Goal: Navigation & Orientation: Find specific page/section

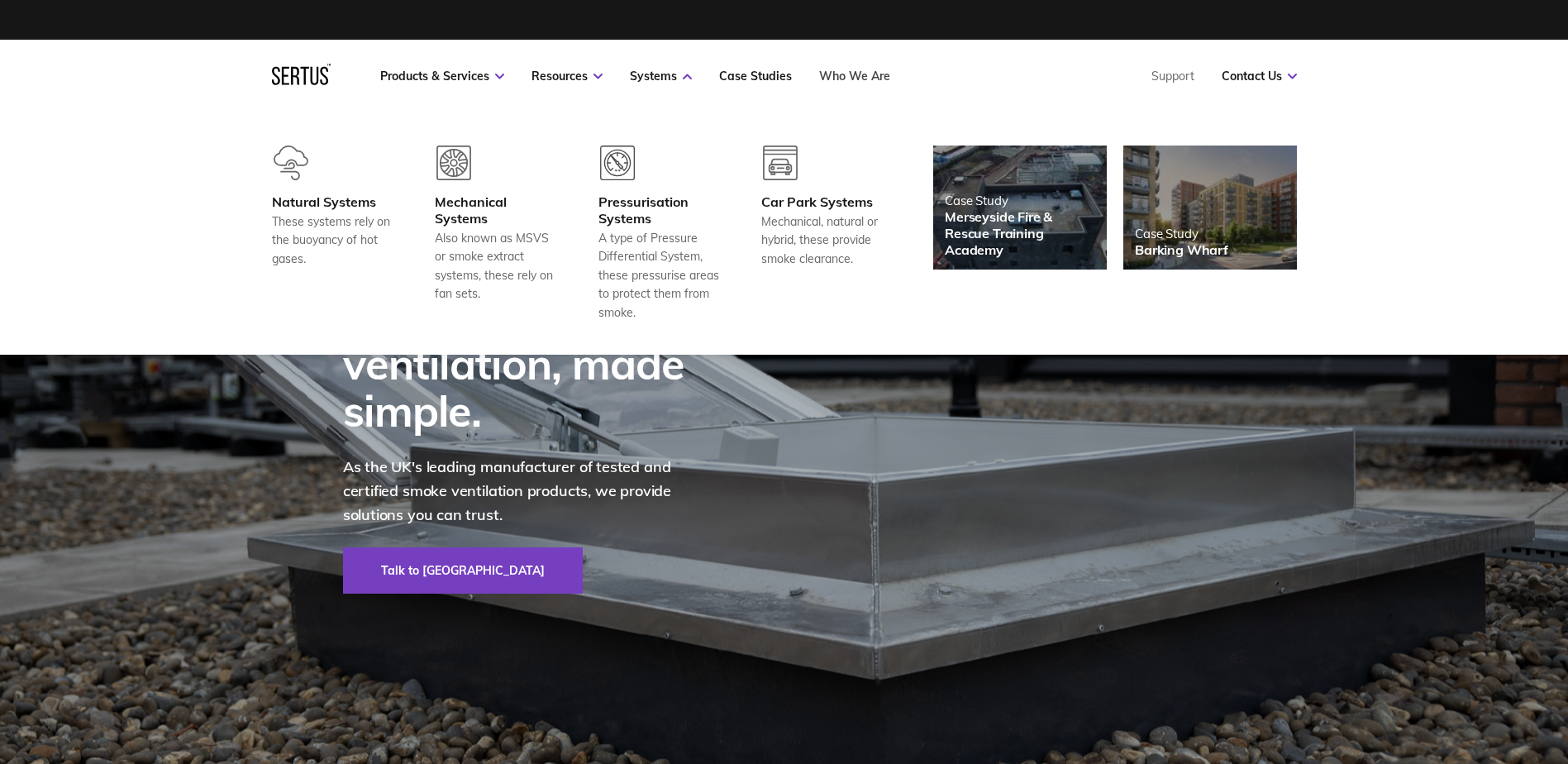
click at [853, 72] on link "Who We Are" at bounding box center [855, 76] width 71 height 15
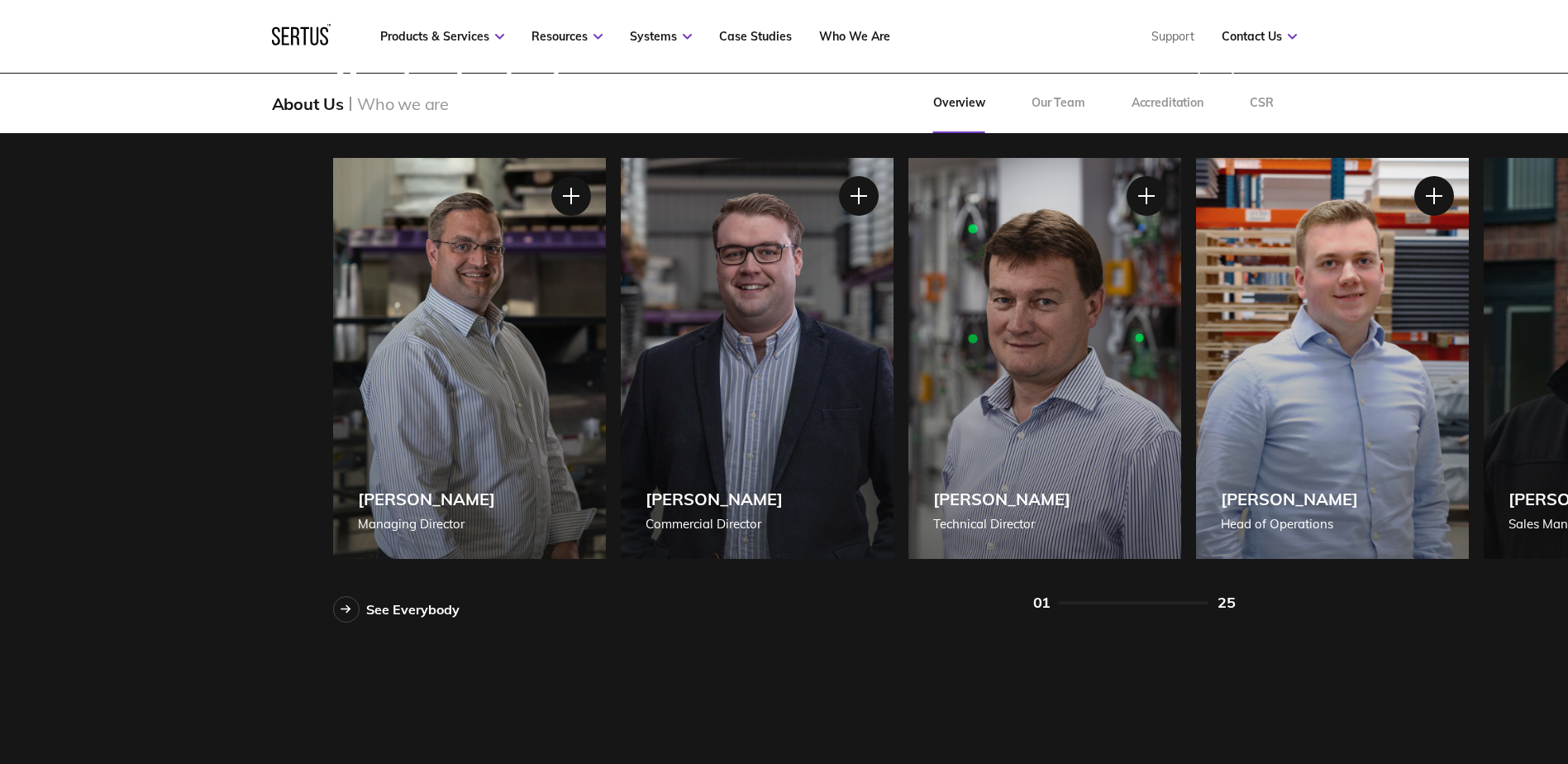
scroll to position [1509, 0]
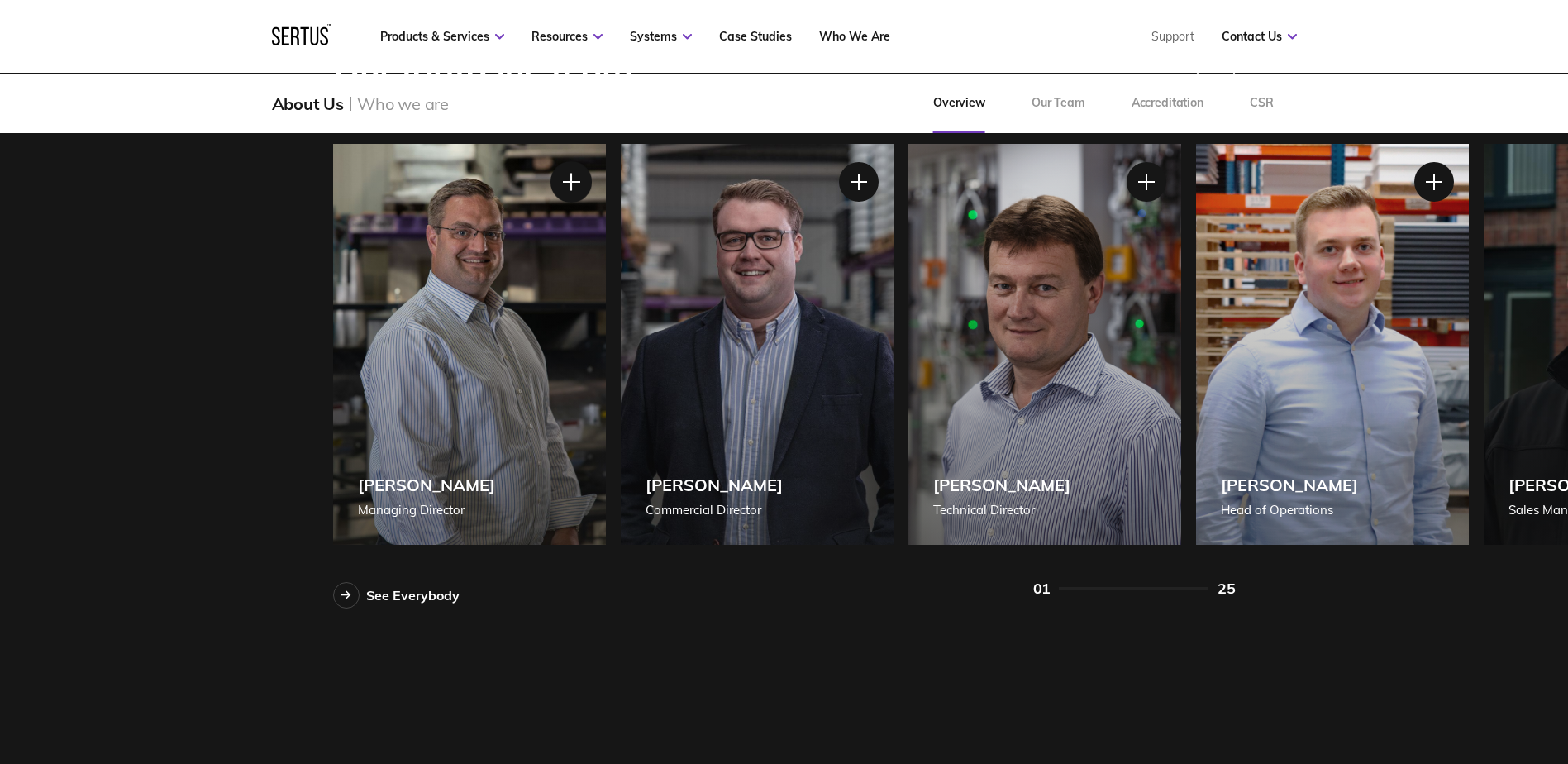
click at [576, 187] on div at bounding box center [570, 182] width 41 height 41
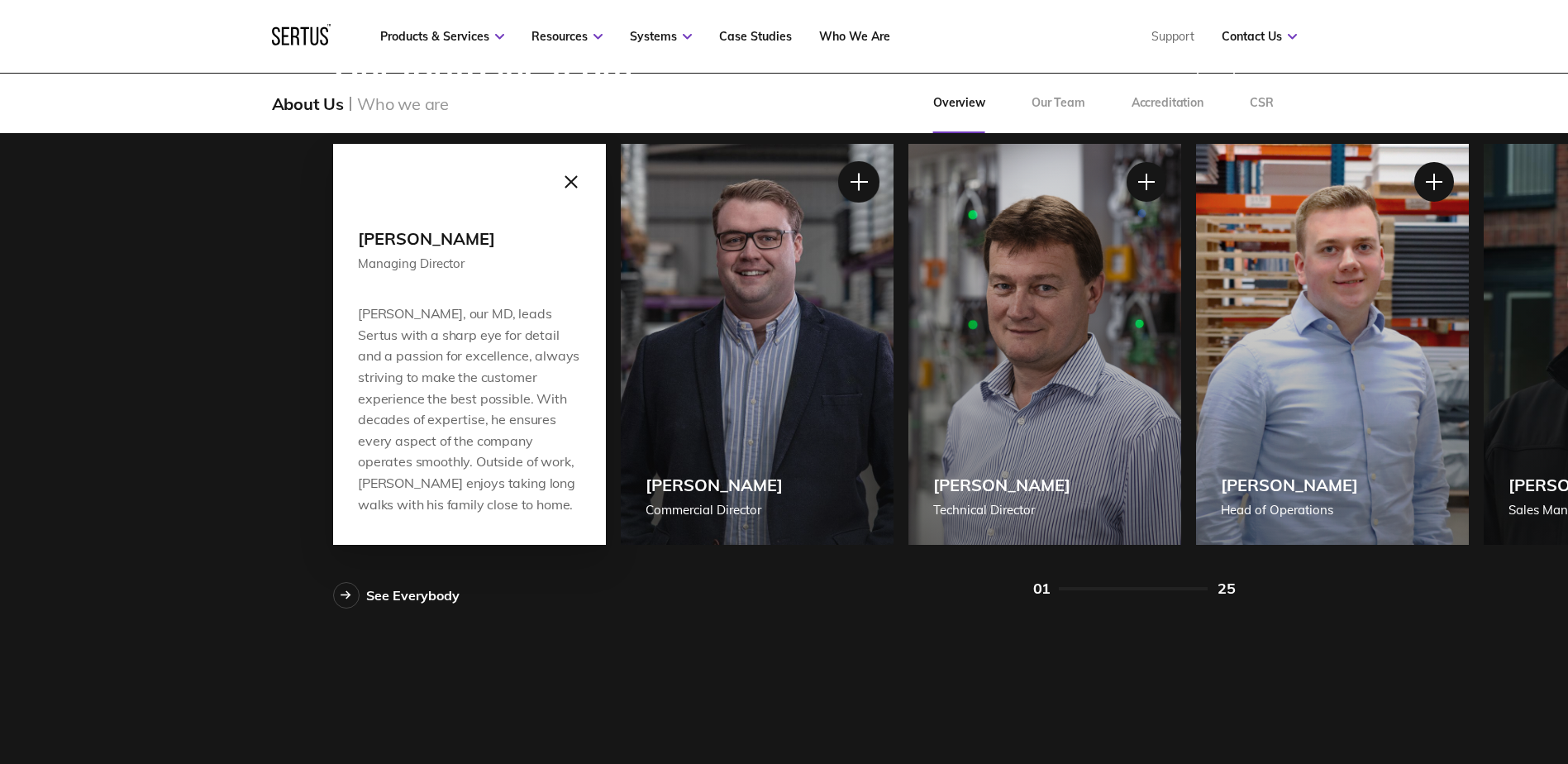
click at [855, 164] on div at bounding box center [857, 182] width 41 height 41
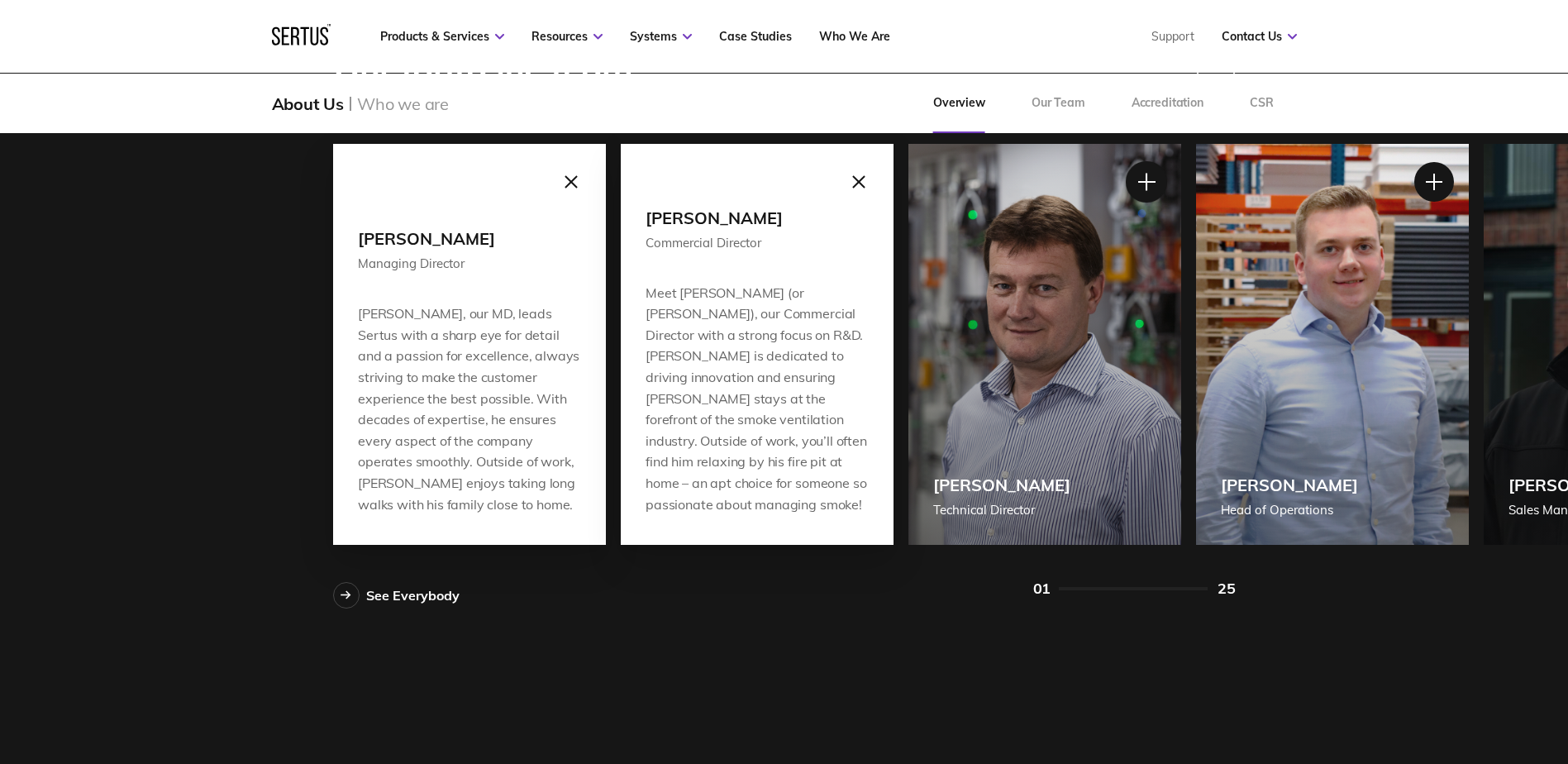
click at [1144, 197] on div at bounding box center [1145, 182] width 41 height 41
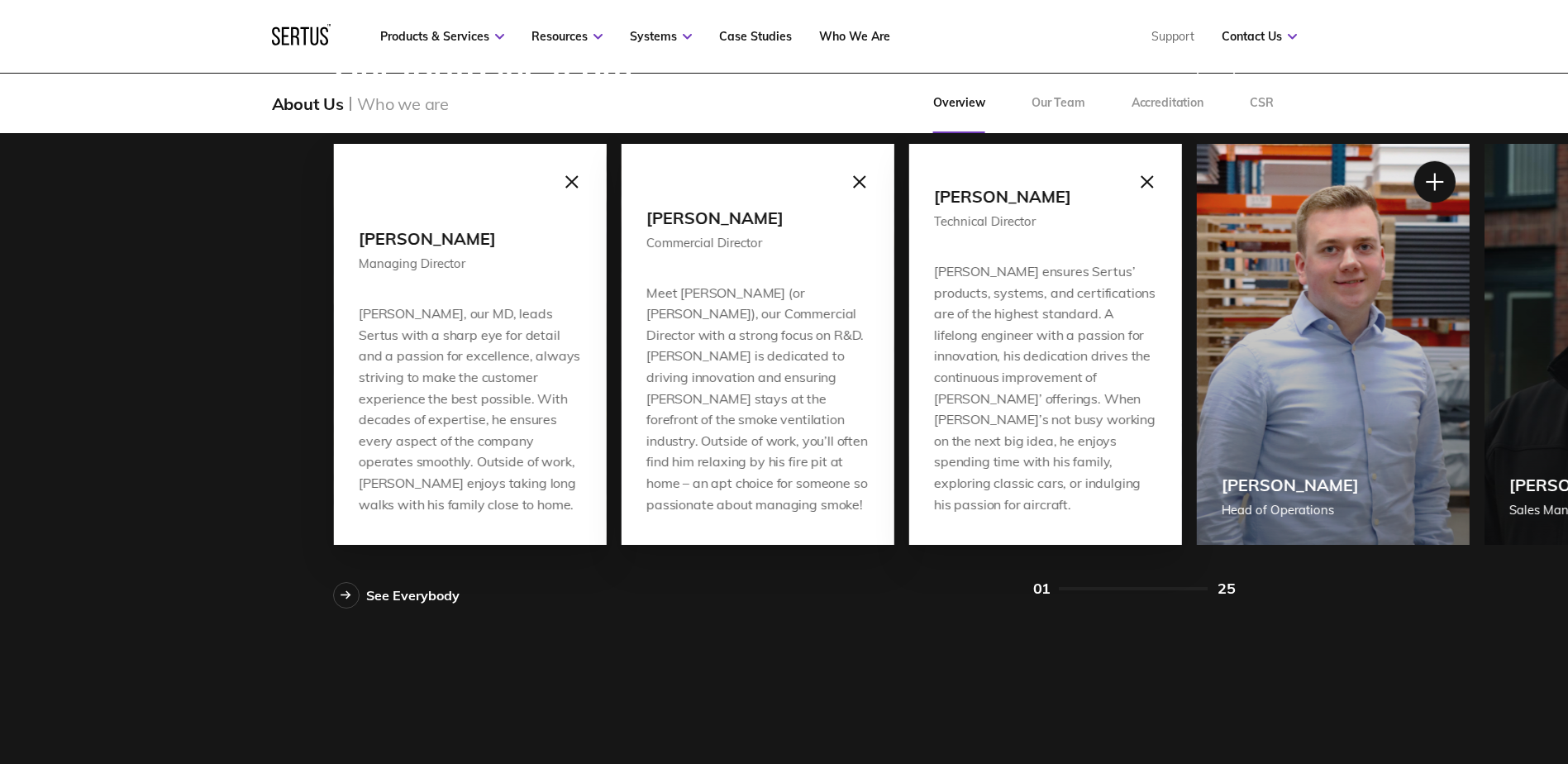
click at [1420, 144] on div "[PERSON_NAME] [PERSON_NAME] of Operations [PERSON_NAME] [PERSON_NAME] of Operat…" at bounding box center [1333, 144] width 273 height 0
click at [1419, 184] on div at bounding box center [1433, 182] width 41 height 41
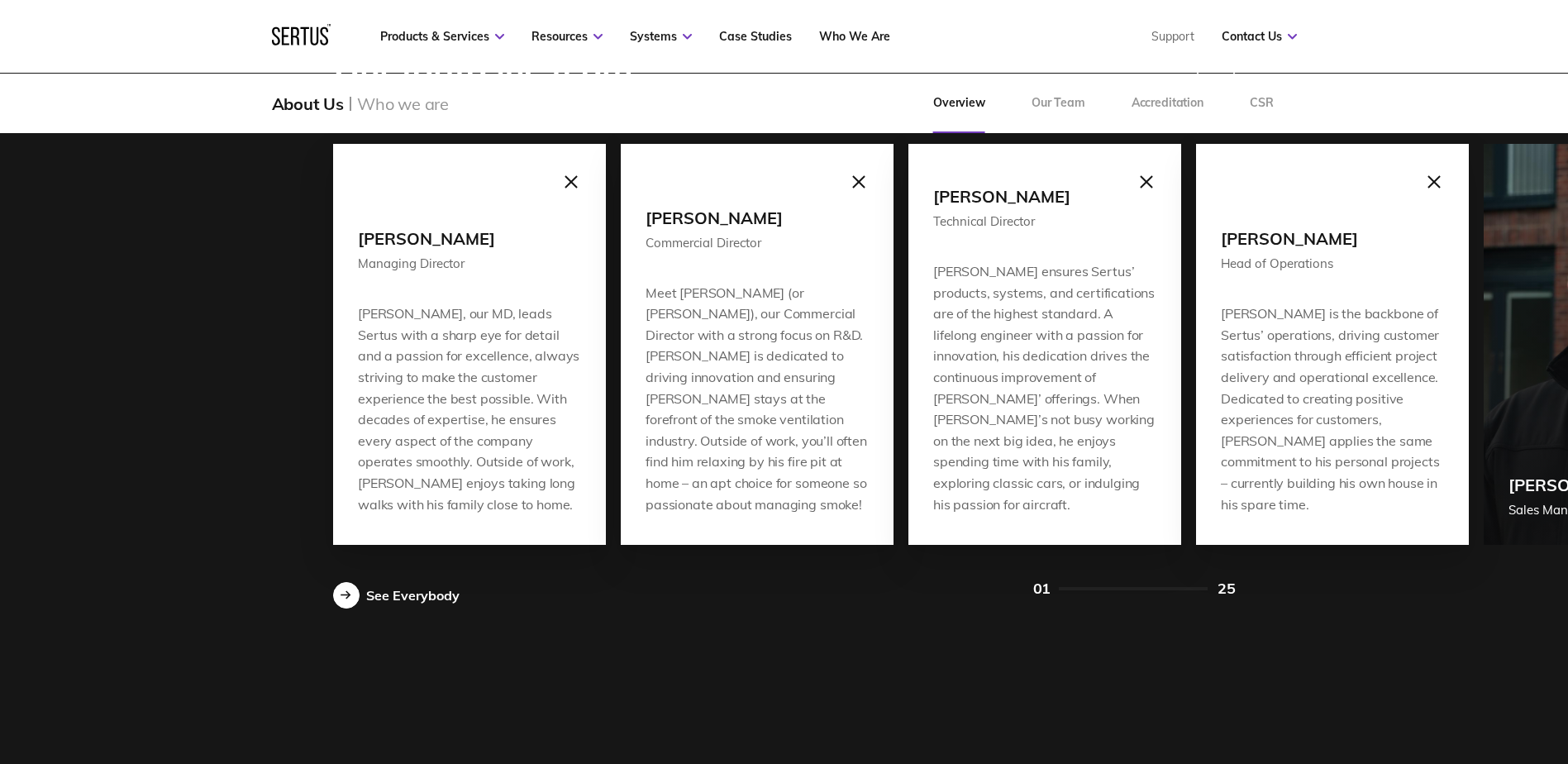
click at [437, 598] on div "See Everybody" at bounding box center [413, 596] width 94 height 17
click at [338, 591] on div at bounding box center [346, 595] width 26 height 26
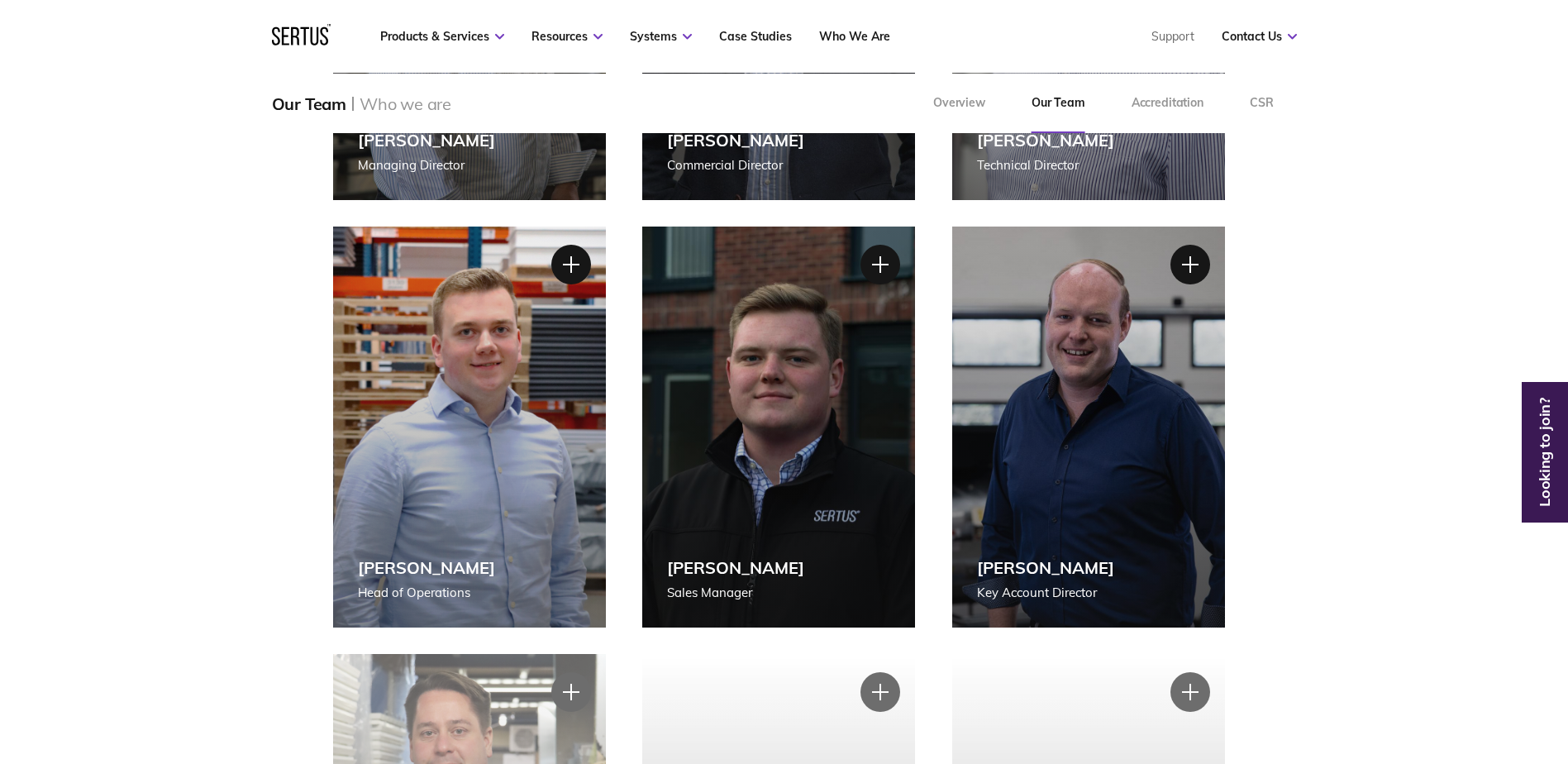
scroll to position [599, 0]
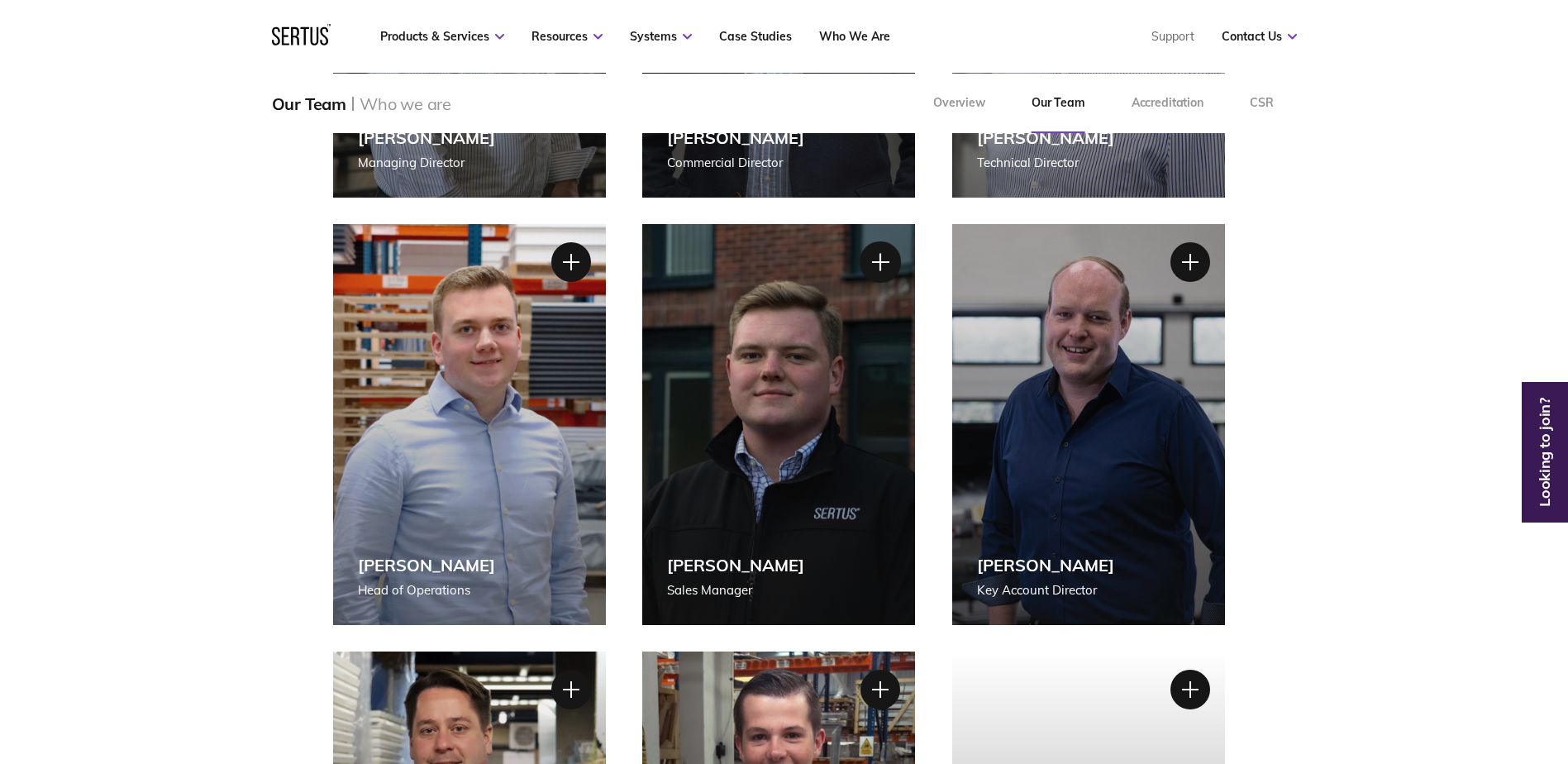
click at [890, 259] on div at bounding box center [880, 262] width 41 height 41
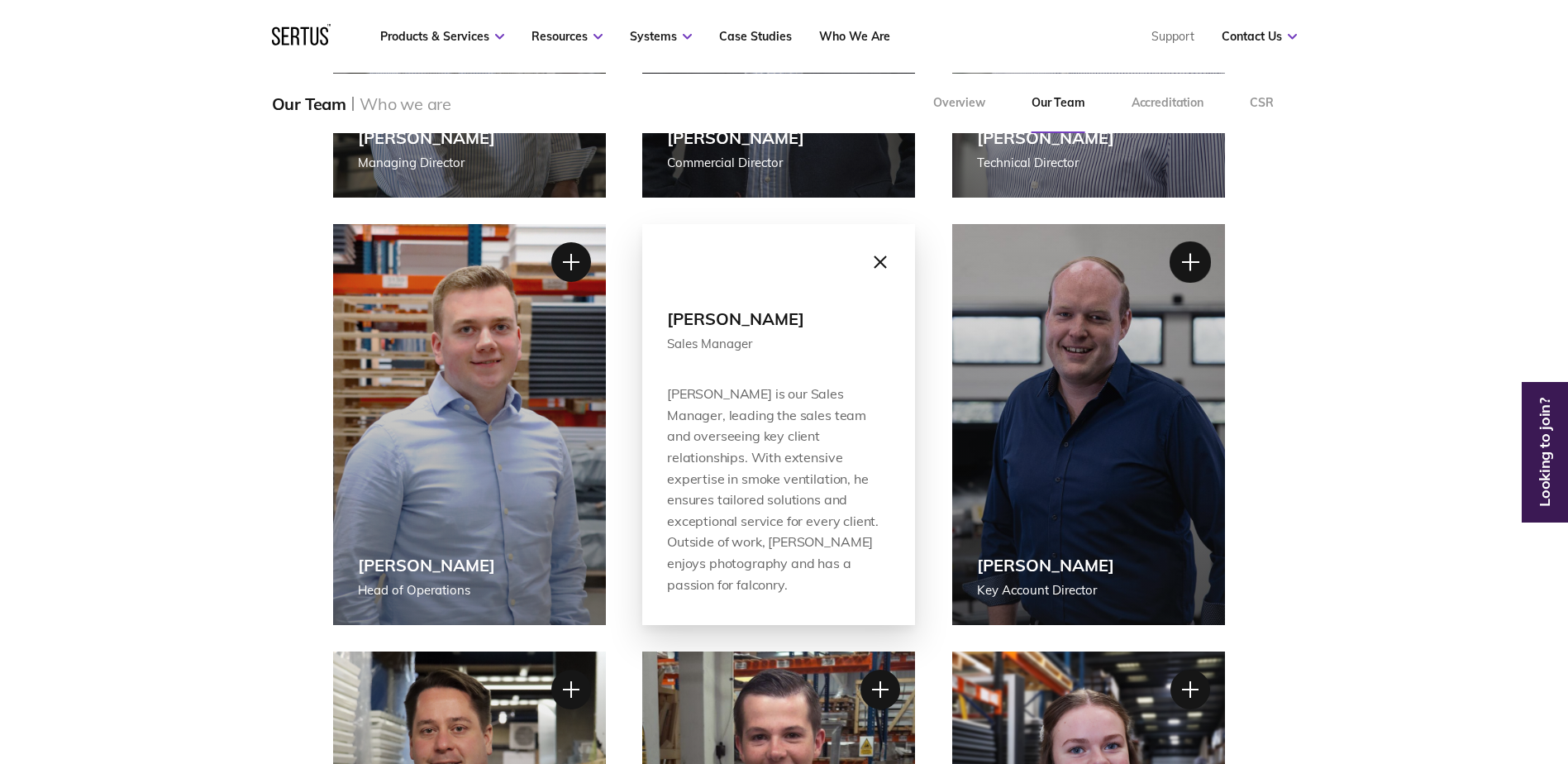
click at [1191, 263] on div at bounding box center [1190, 262] width 41 height 41
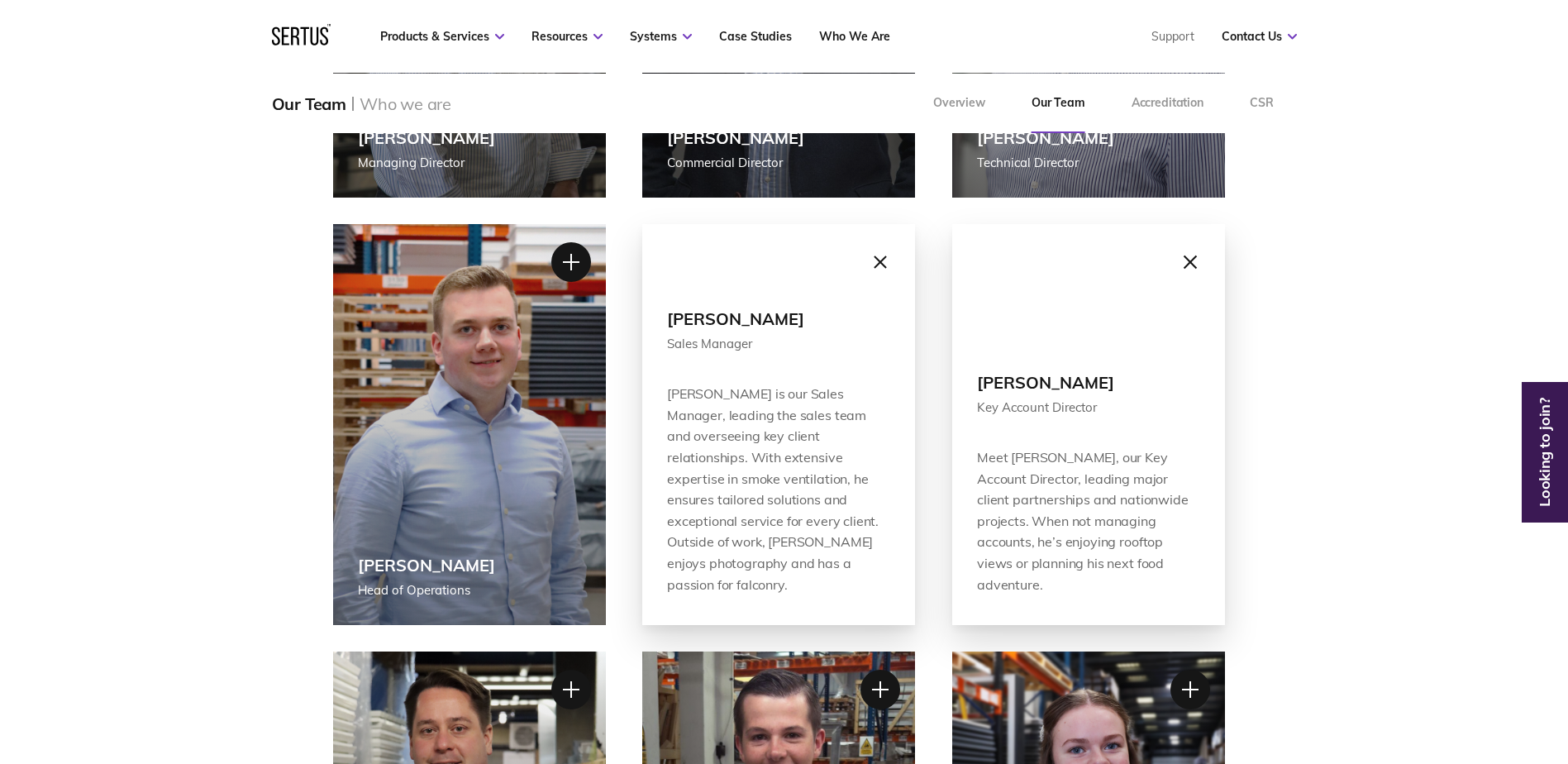
click at [1189, 262] on div at bounding box center [1190, 262] width 41 height 41
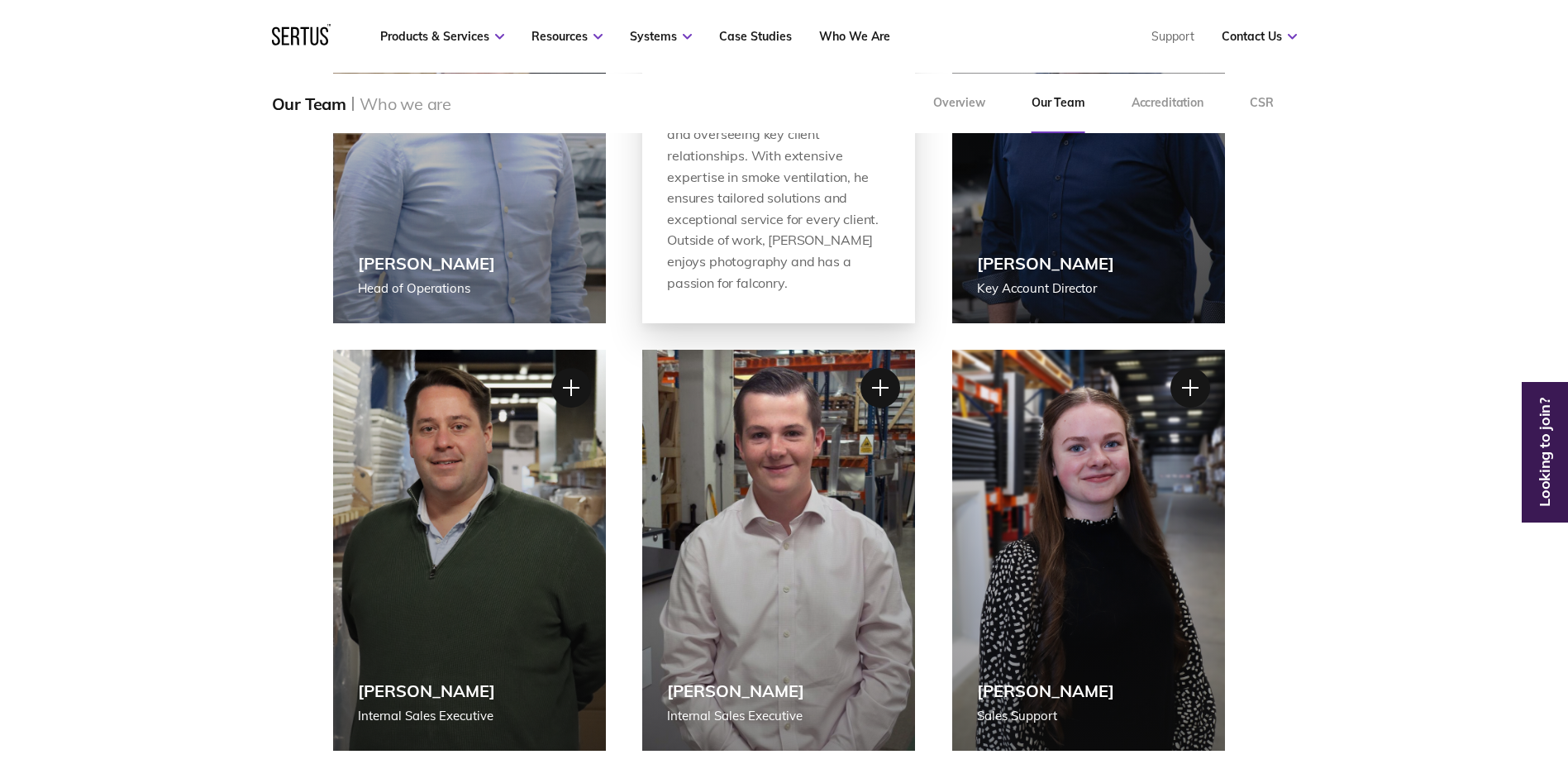
scroll to position [930, 0]
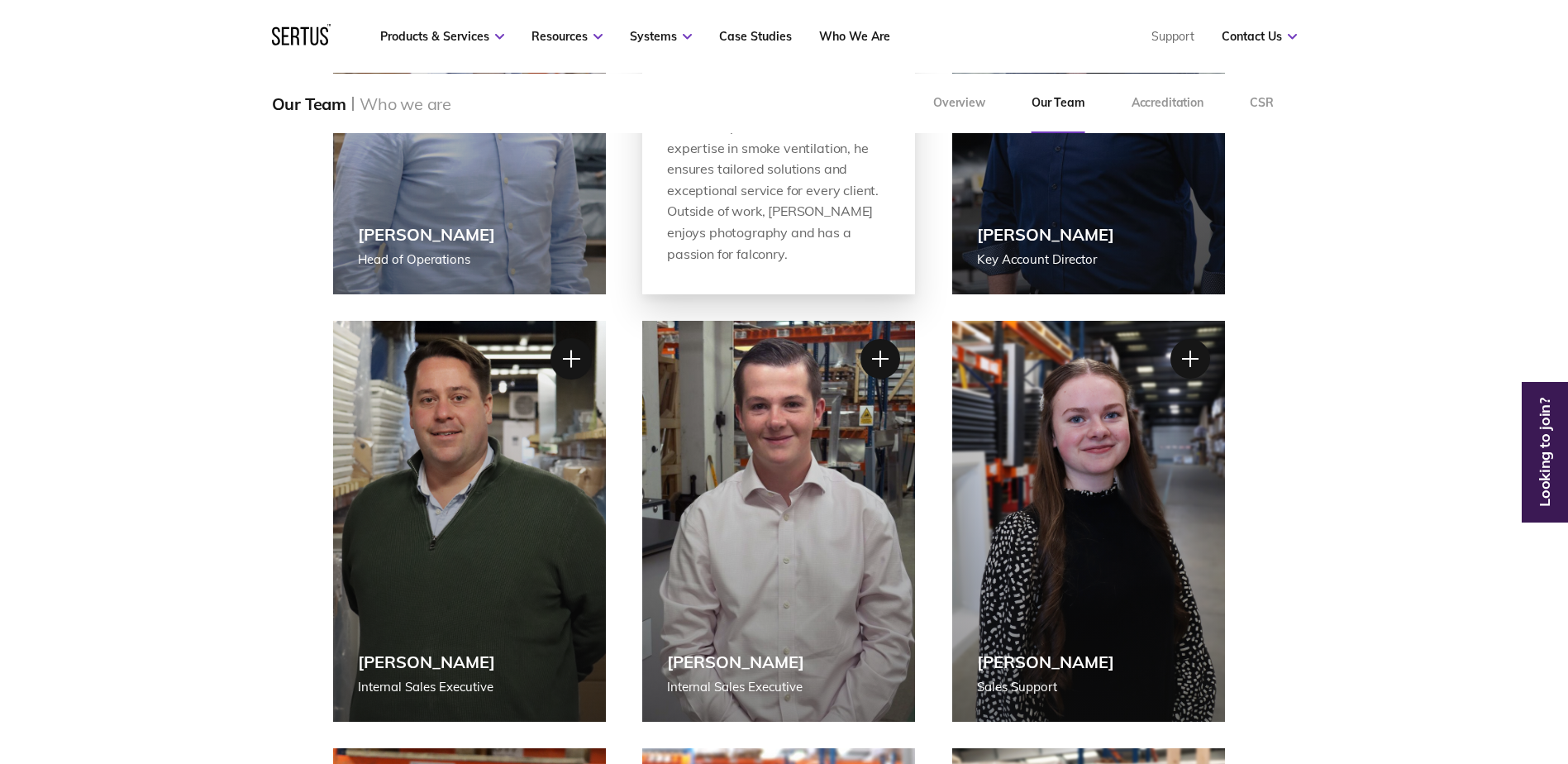
click at [572, 359] on div at bounding box center [570, 359] width 41 height 41
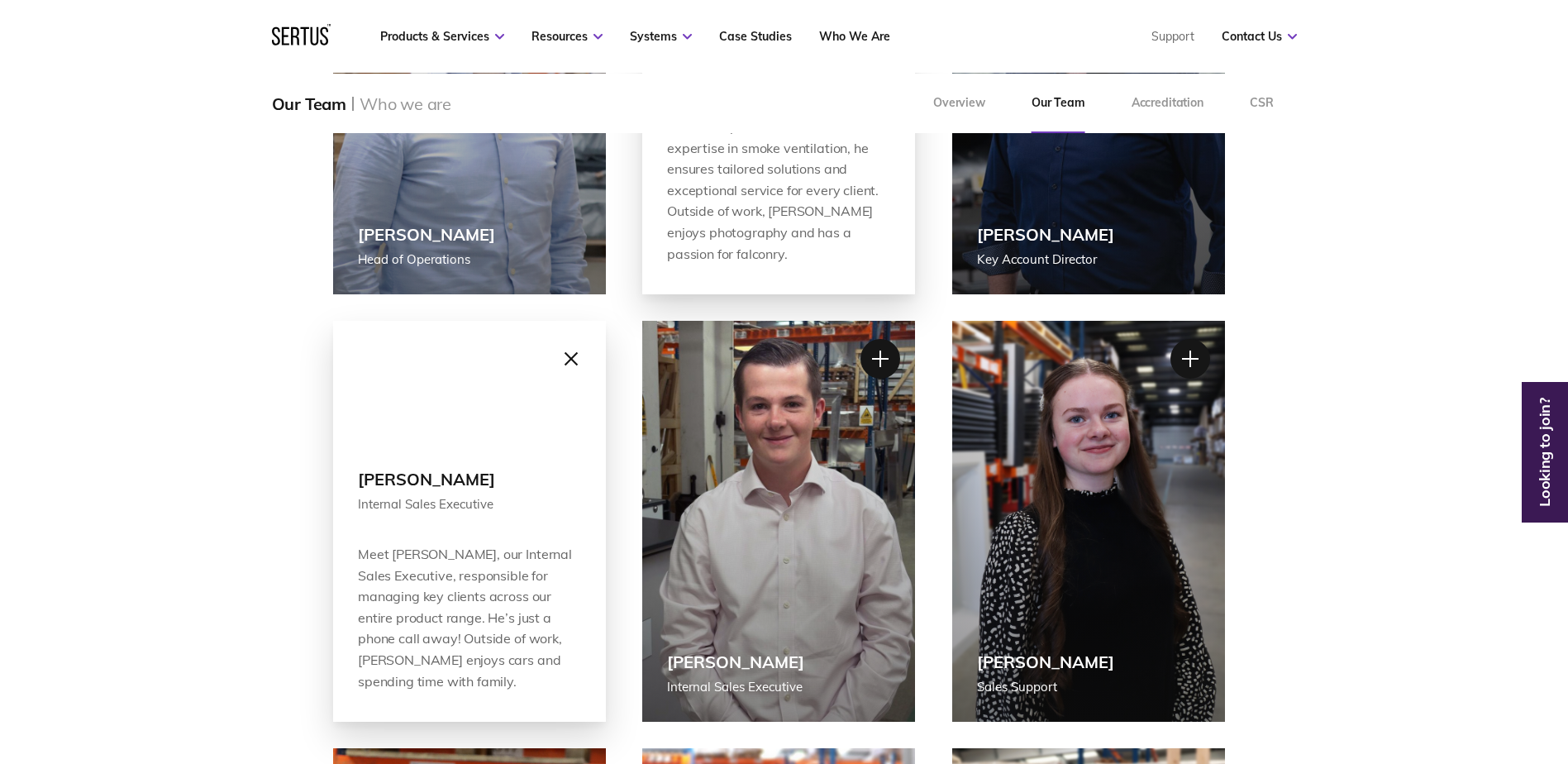
click at [566, 349] on div at bounding box center [570, 359] width 41 height 41
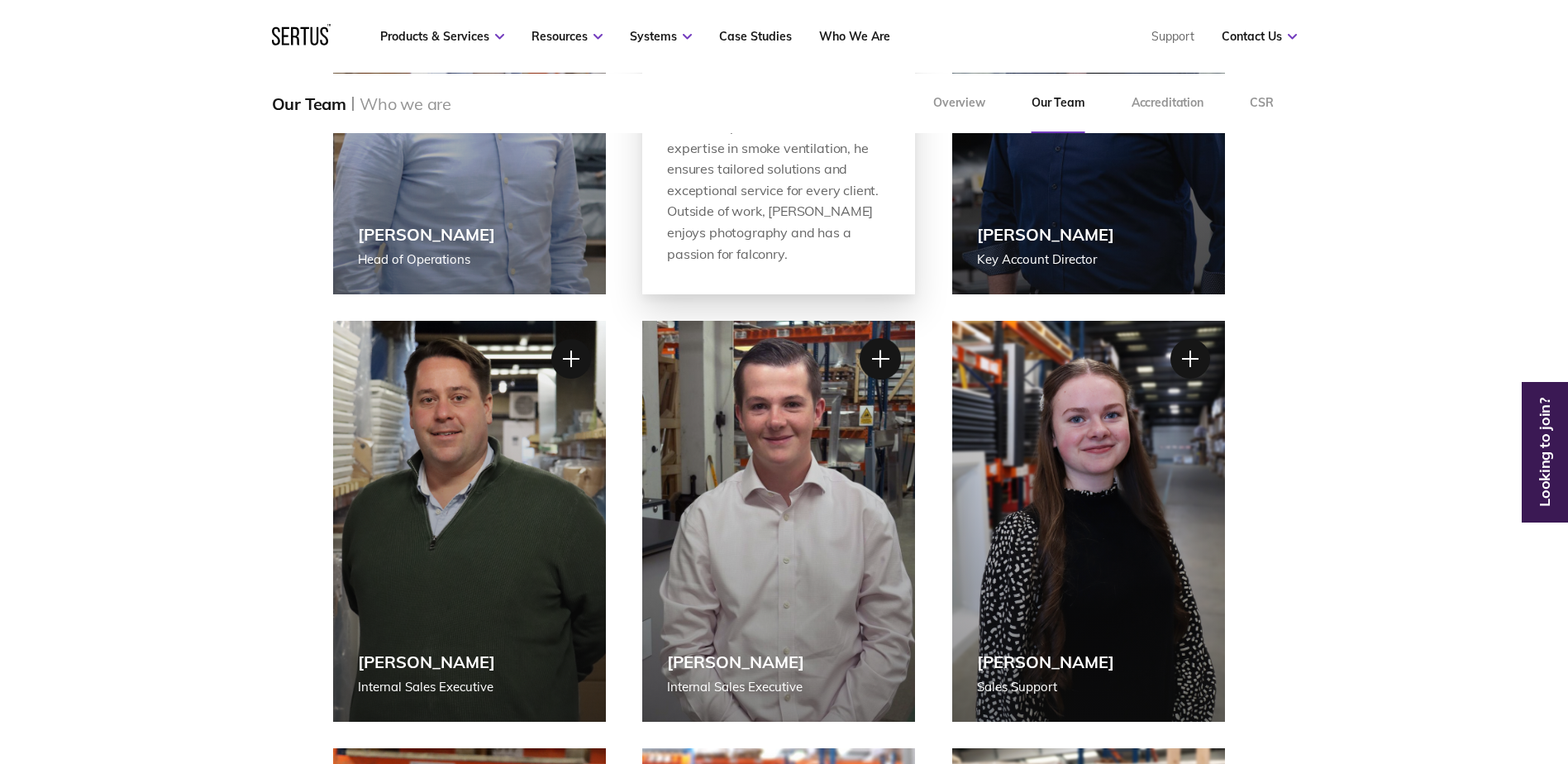
click at [876, 363] on div at bounding box center [880, 359] width 41 height 41
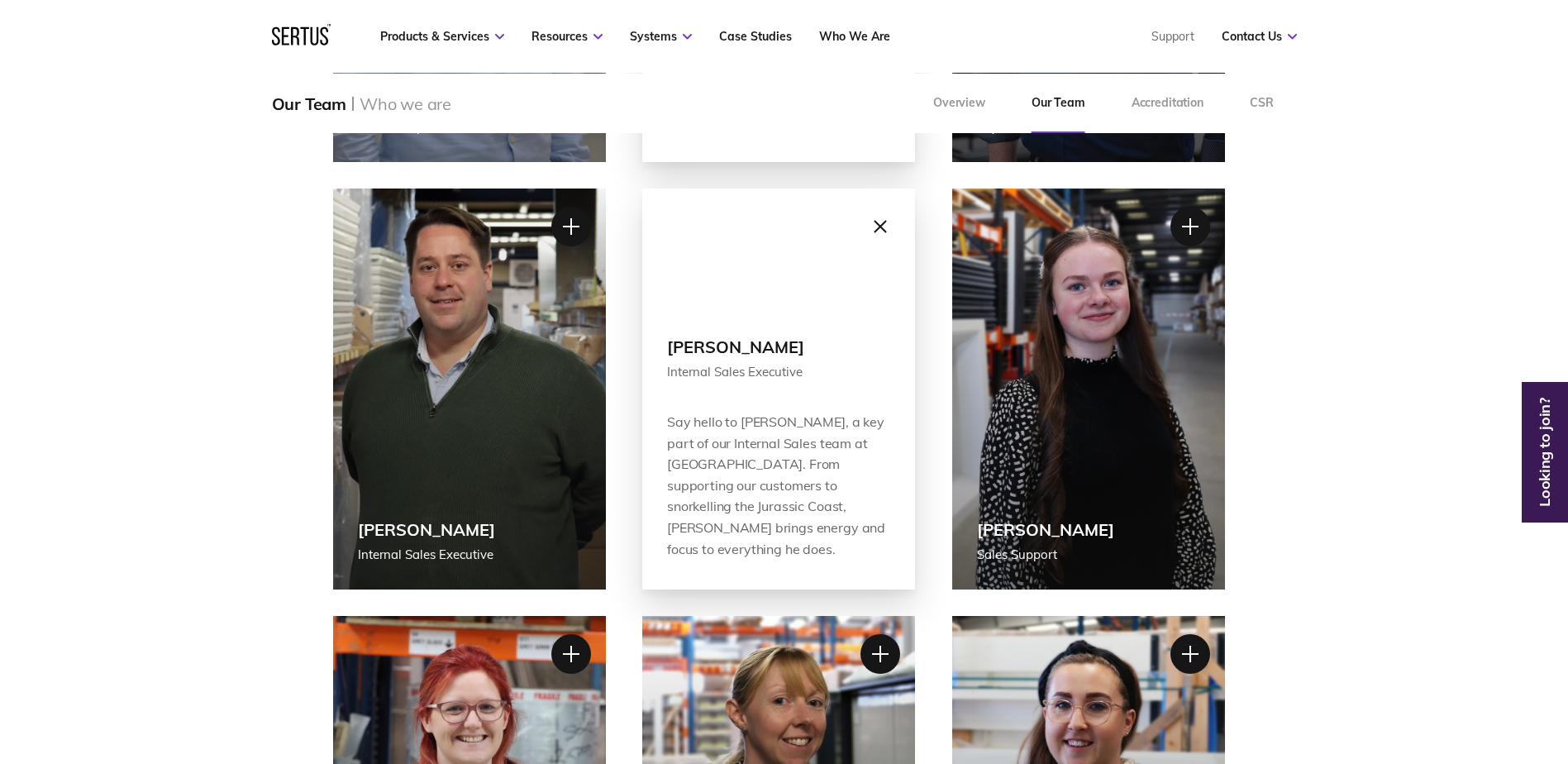
scroll to position [1076, 0]
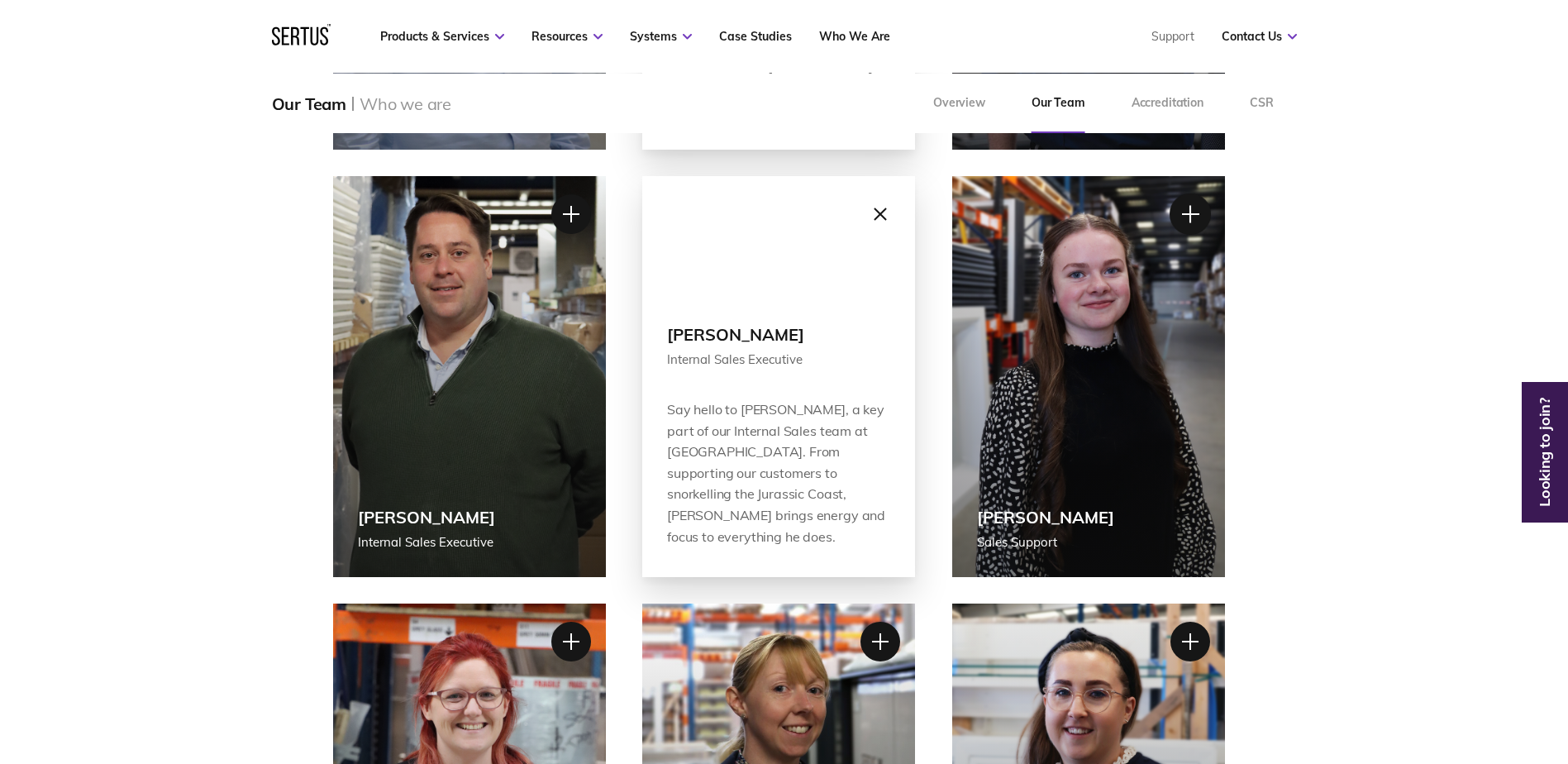
click at [1197, 229] on div at bounding box center [1190, 214] width 41 height 41
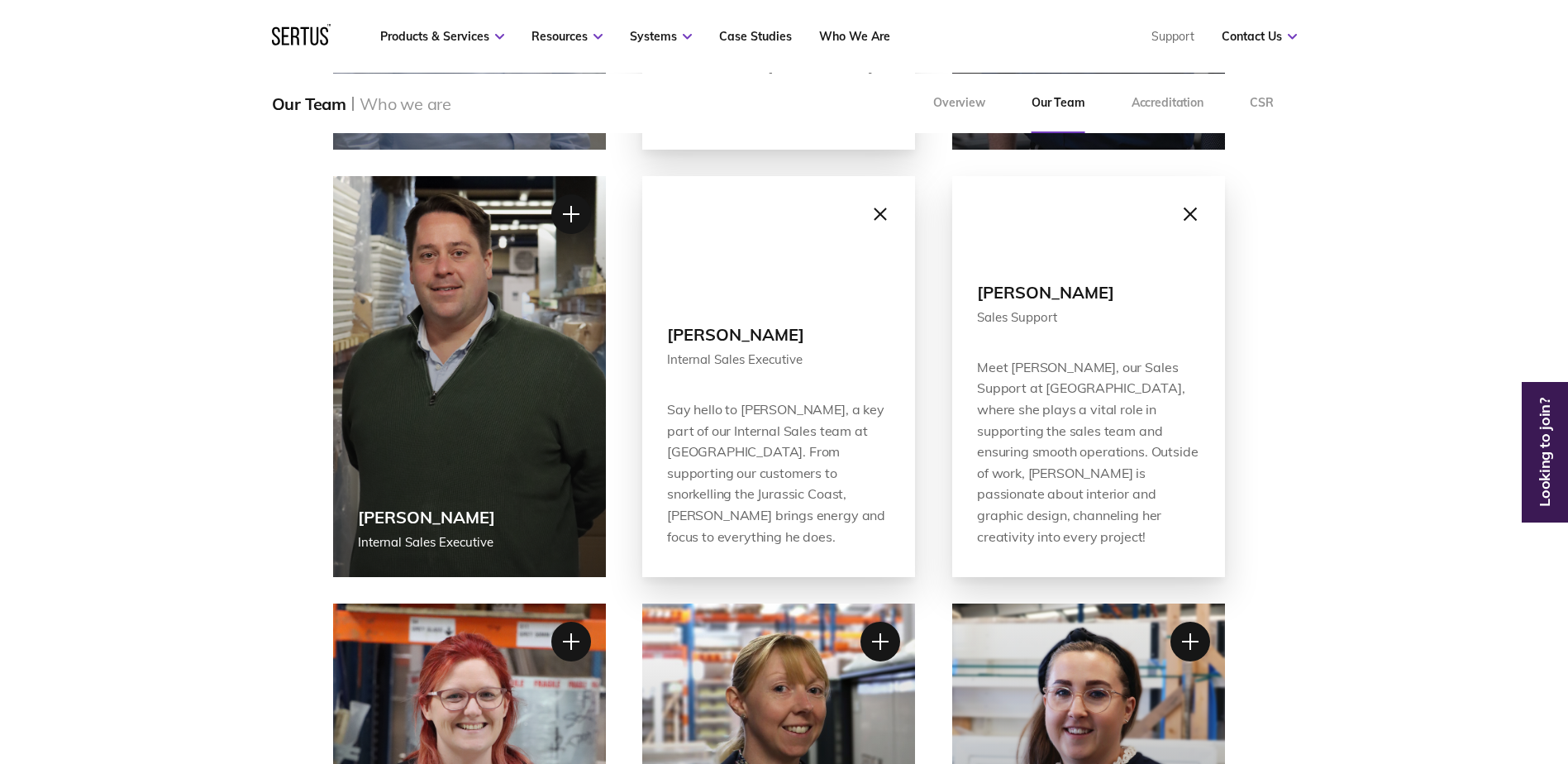
click at [1197, 220] on div at bounding box center [1190, 214] width 41 height 41
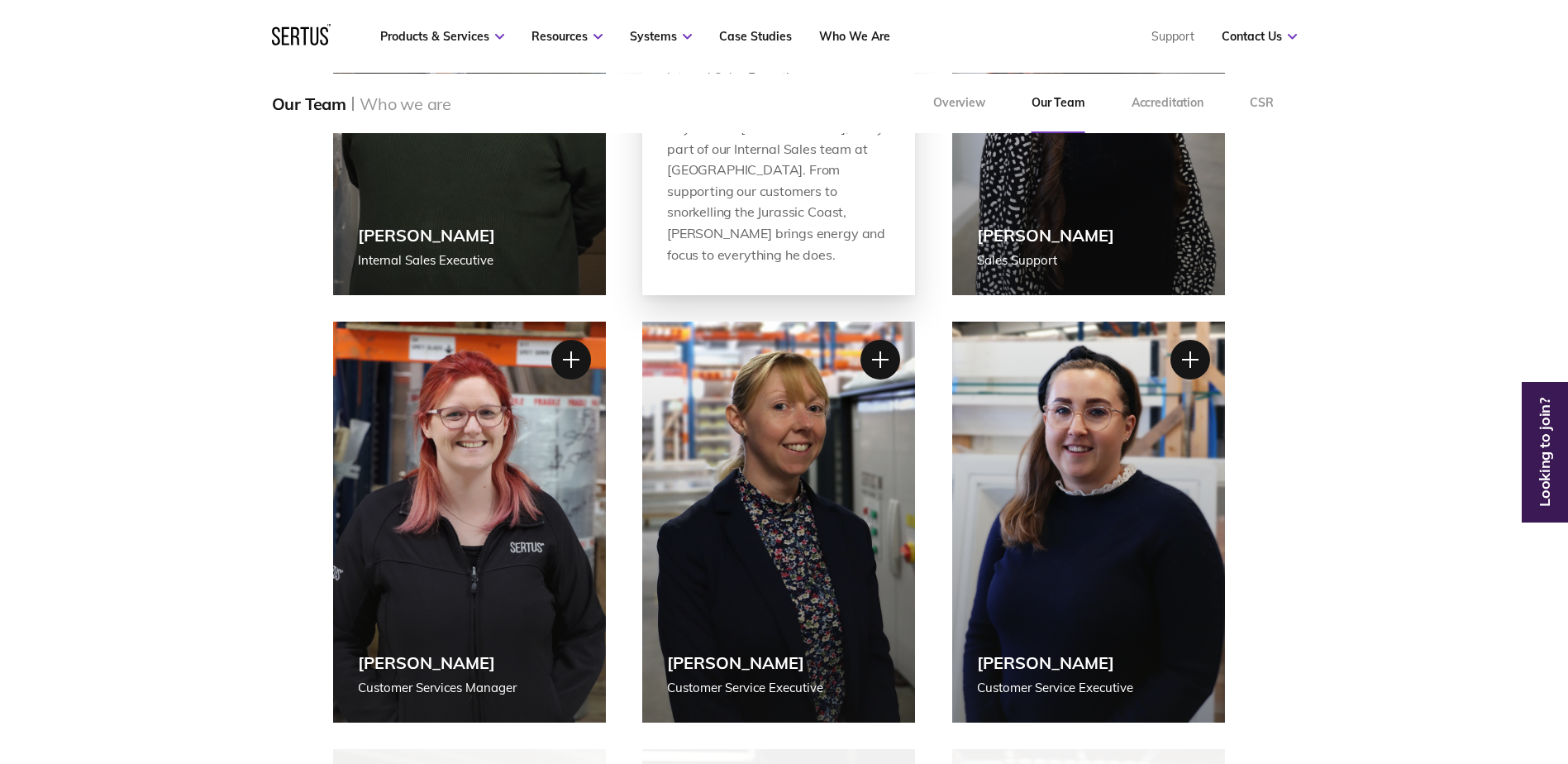
scroll to position [1406, 0]
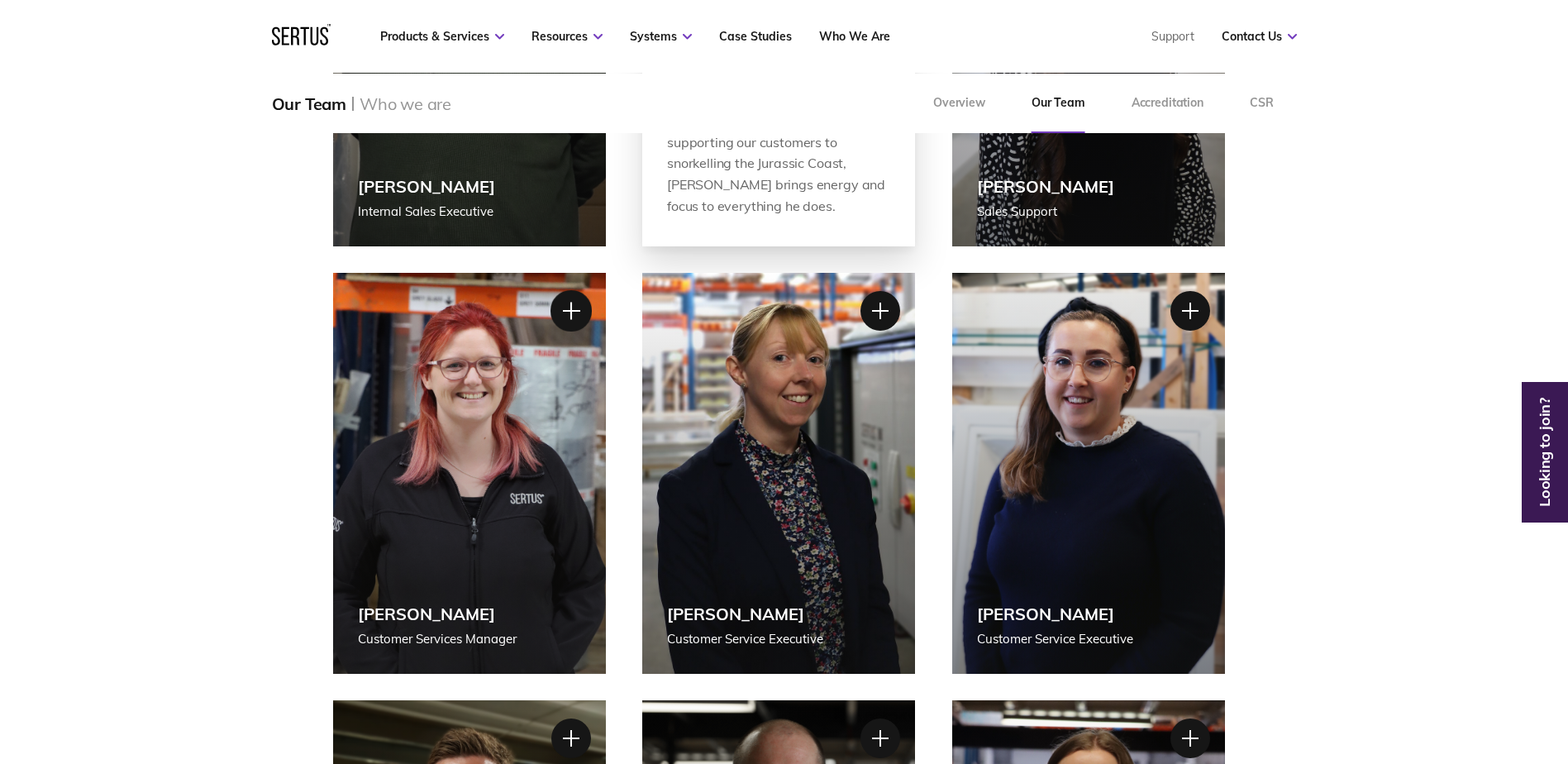
click at [576, 306] on div at bounding box center [570, 311] width 41 height 41
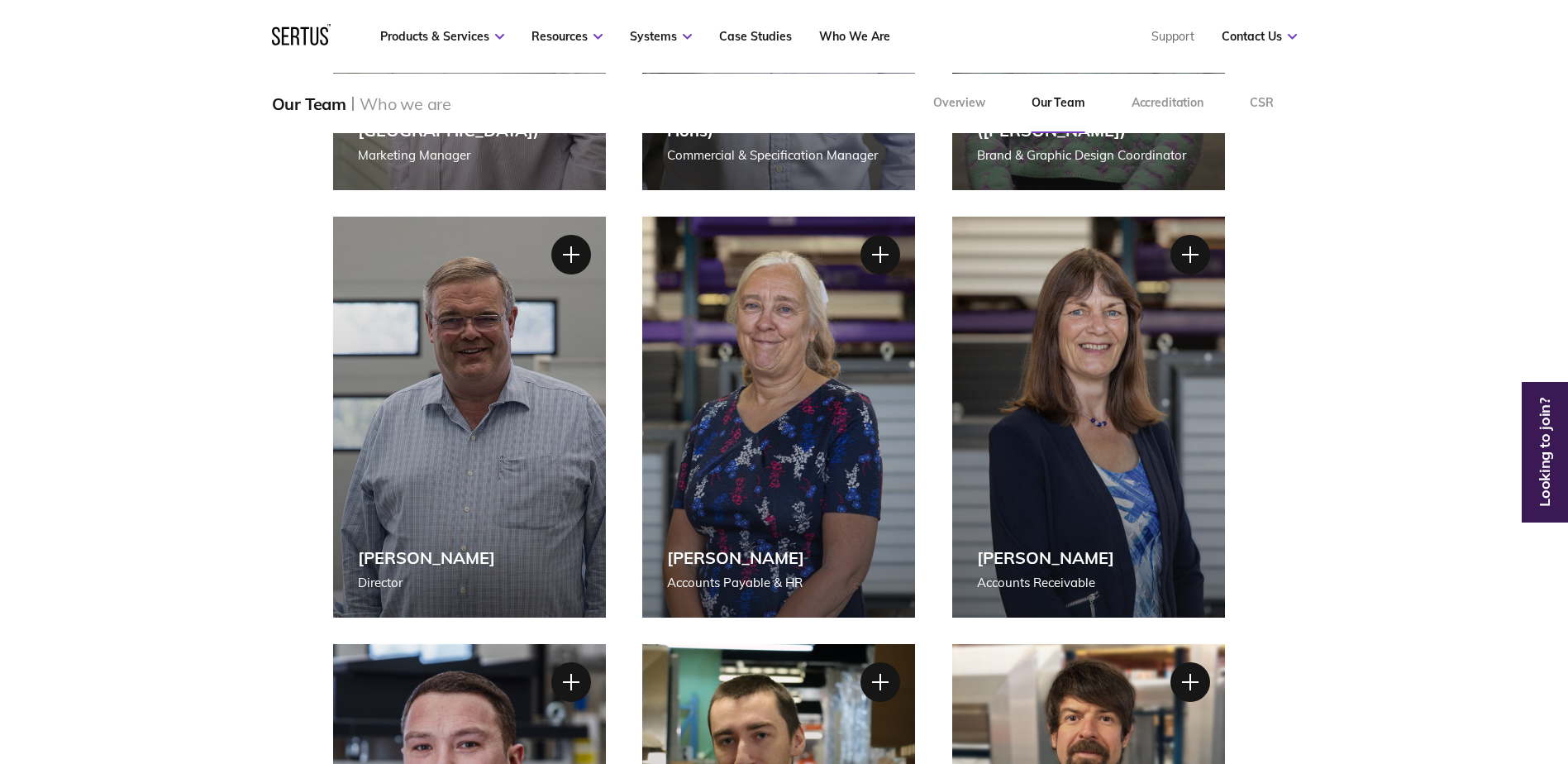
scroll to position [2316, 0]
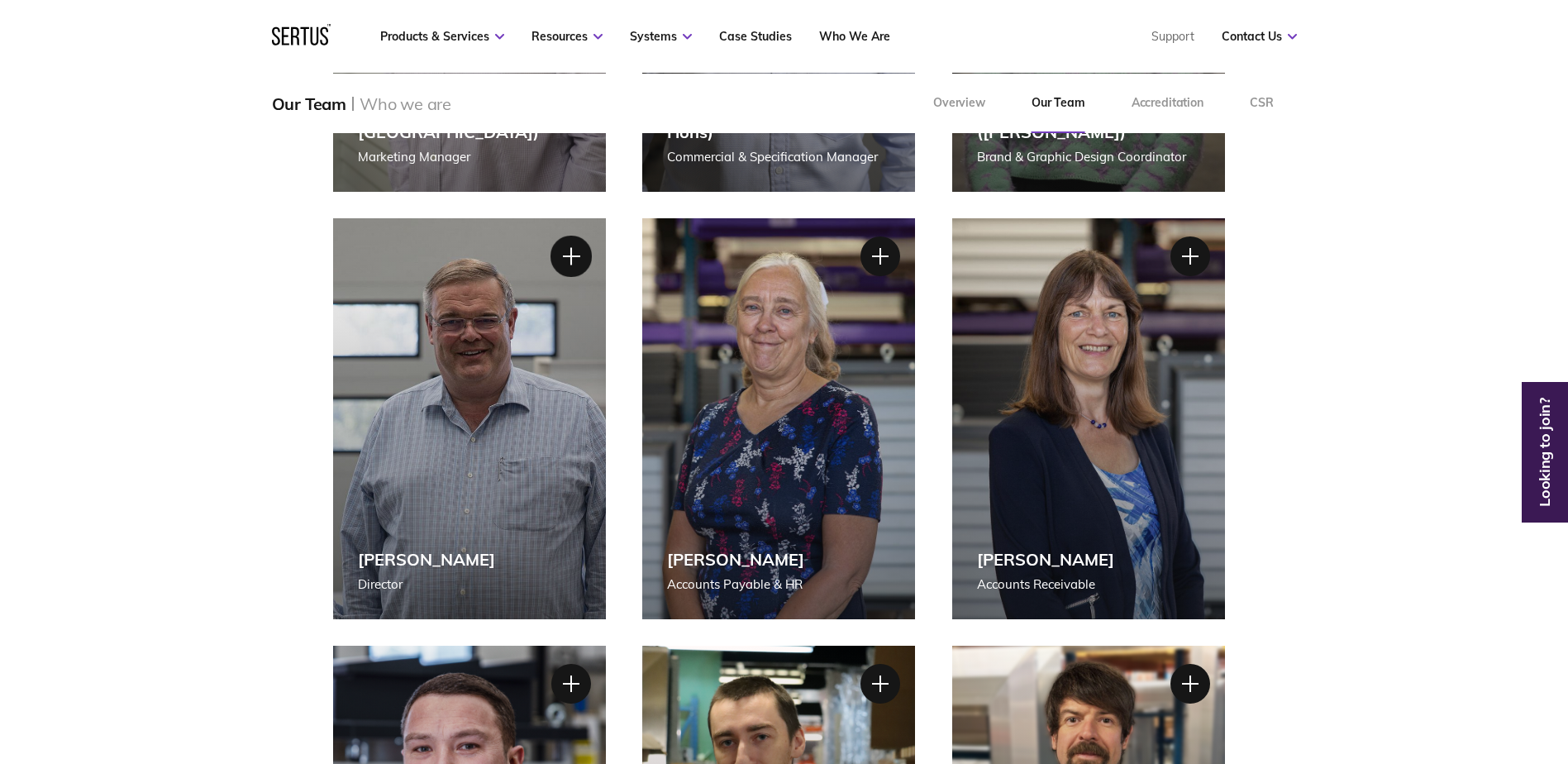
click at [565, 255] on div at bounding box center [570, 256] width 41 height 41
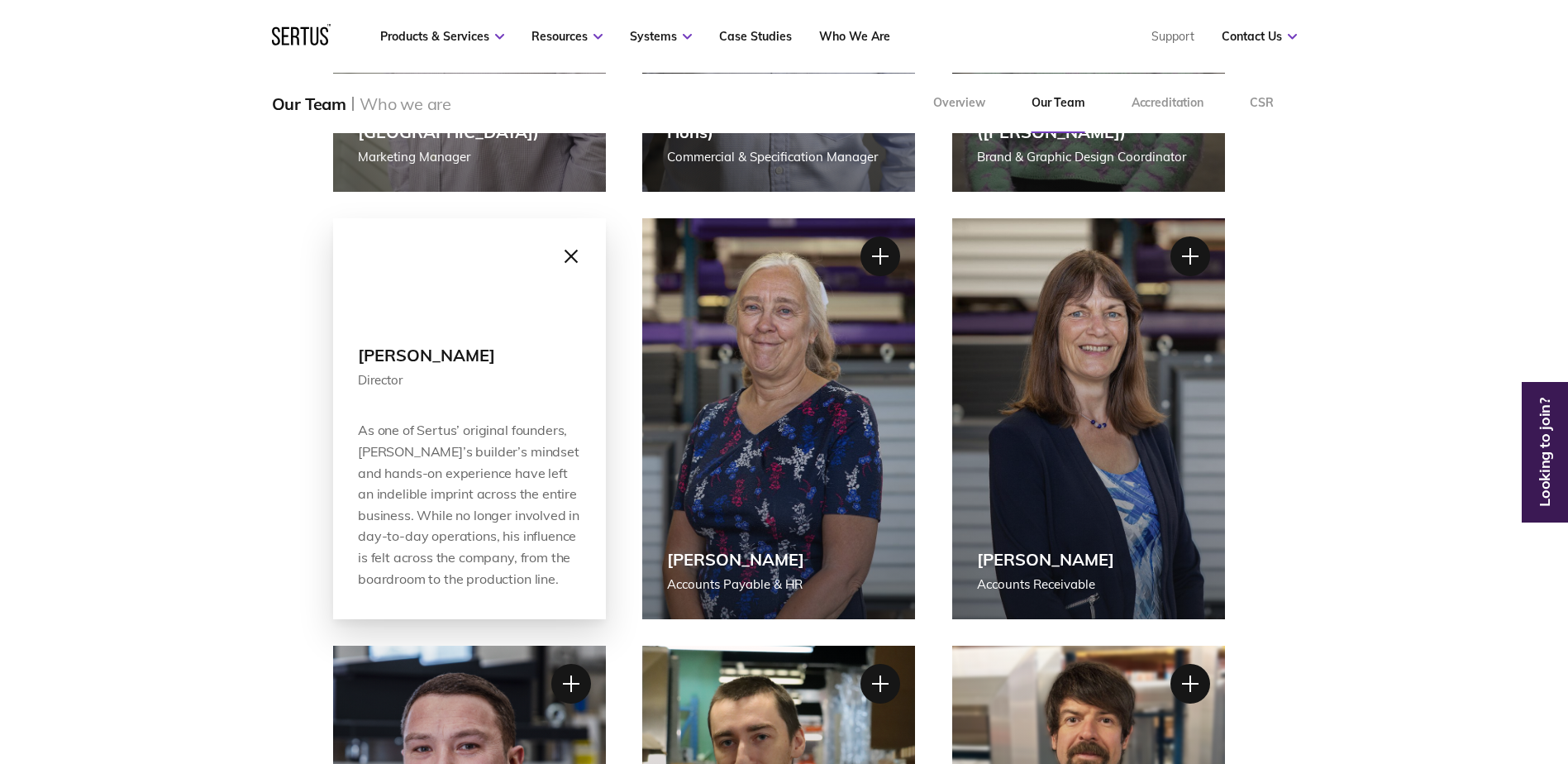
click at [570, 258] on div at bounding box center [570, 256] width 41 height 41
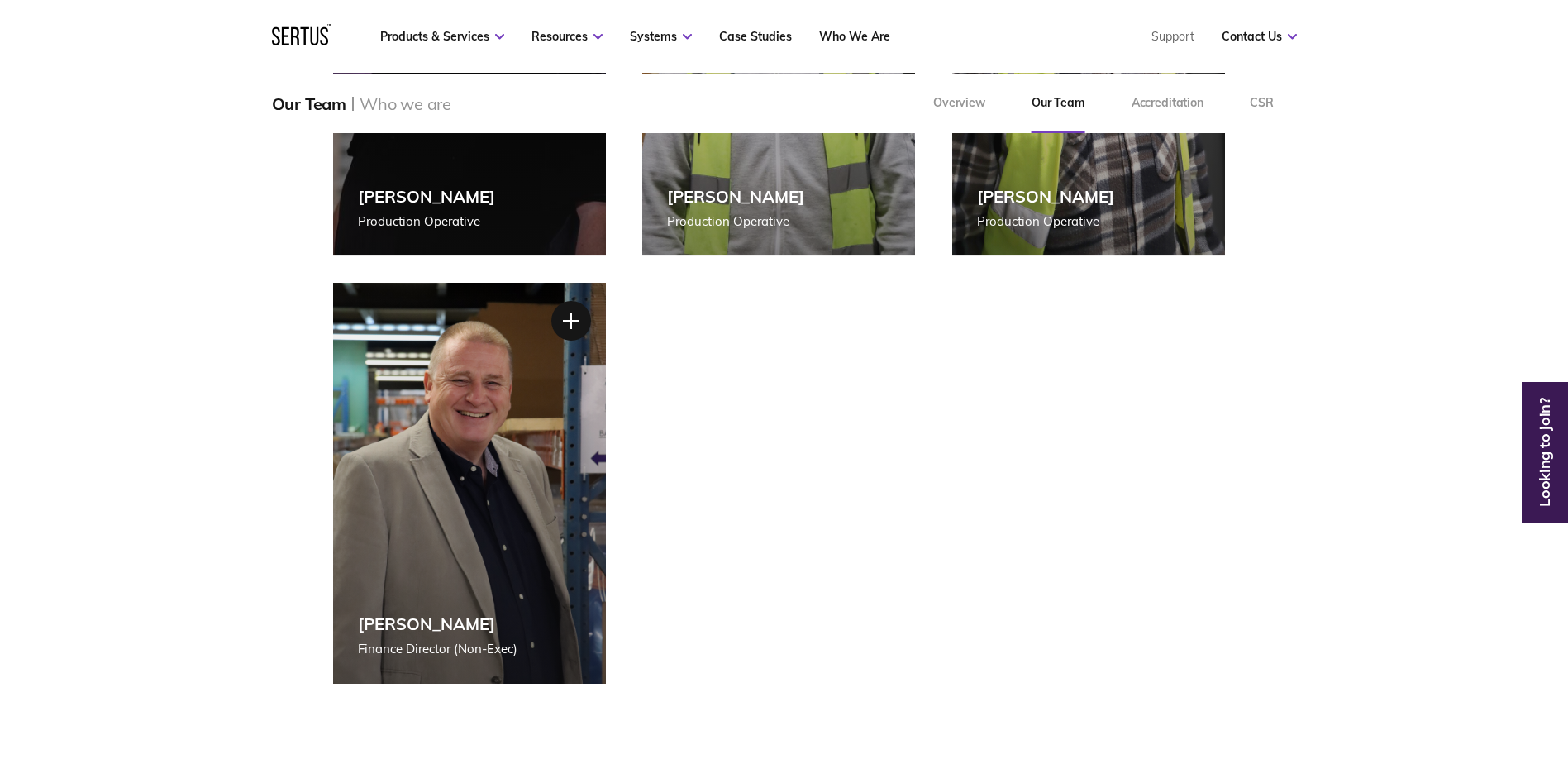
scroll to position [3536, 0]
